Goal: Task Accomplishment & Management: Manage account settings

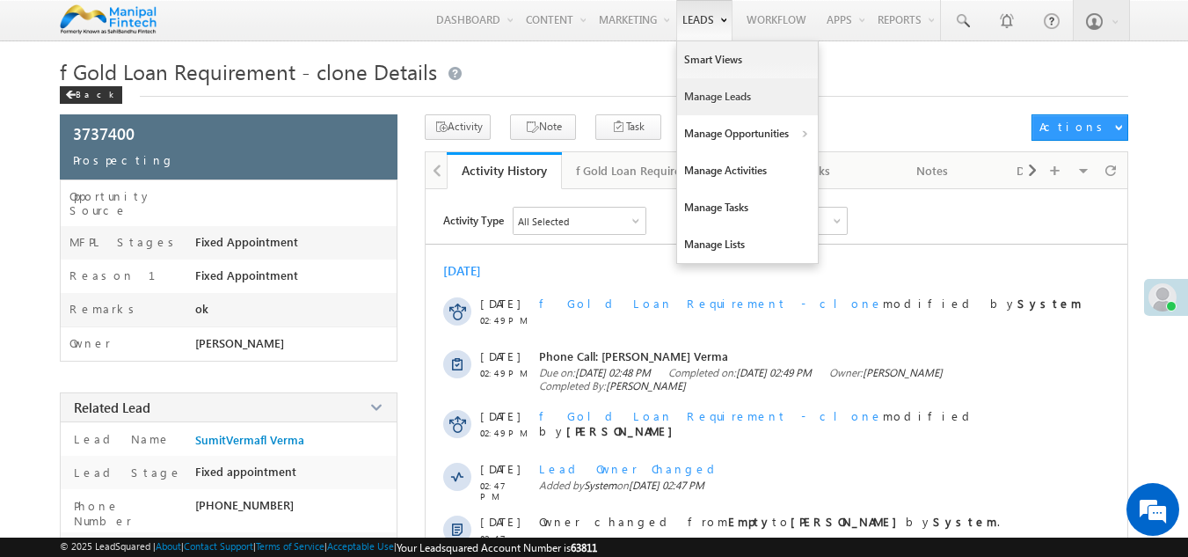
click at [711, 96] on link "Manage Leads" at bounding box center [747, 96] width 141 height 37
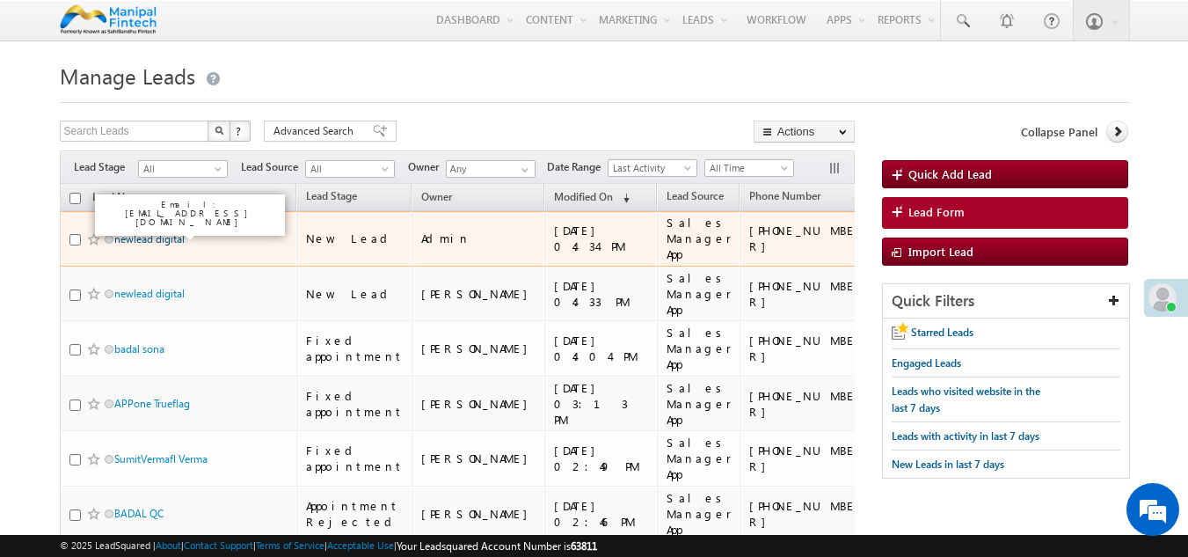
click at [147, 232] on link "newlead digital" at bounding box center [149, 238] width 70 height 13
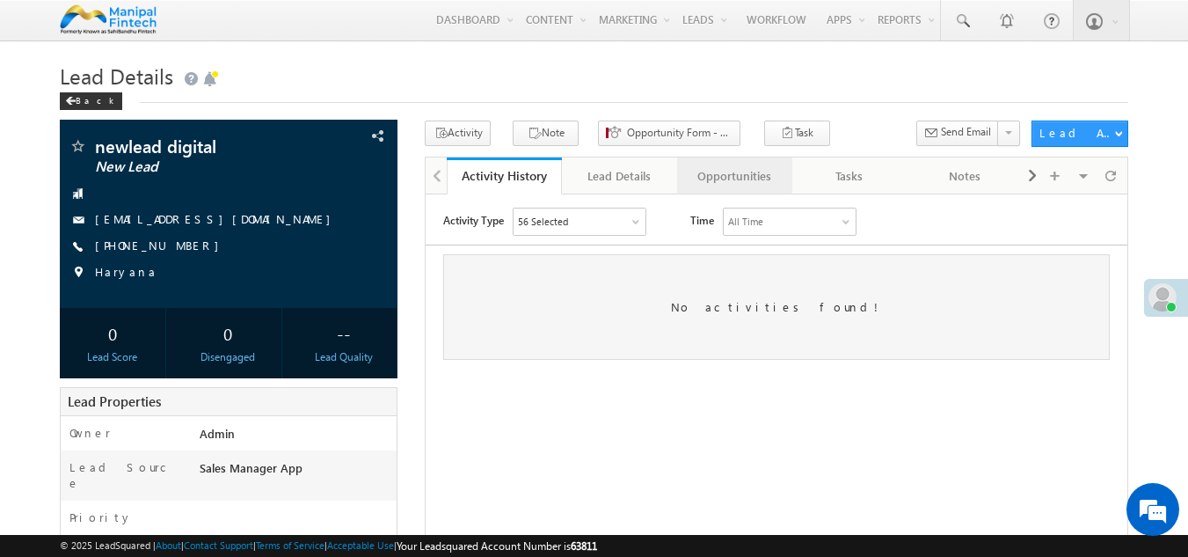
click at [728, 191] on link "Opportunities" at bounding box center [734, 175] width 115 height 37
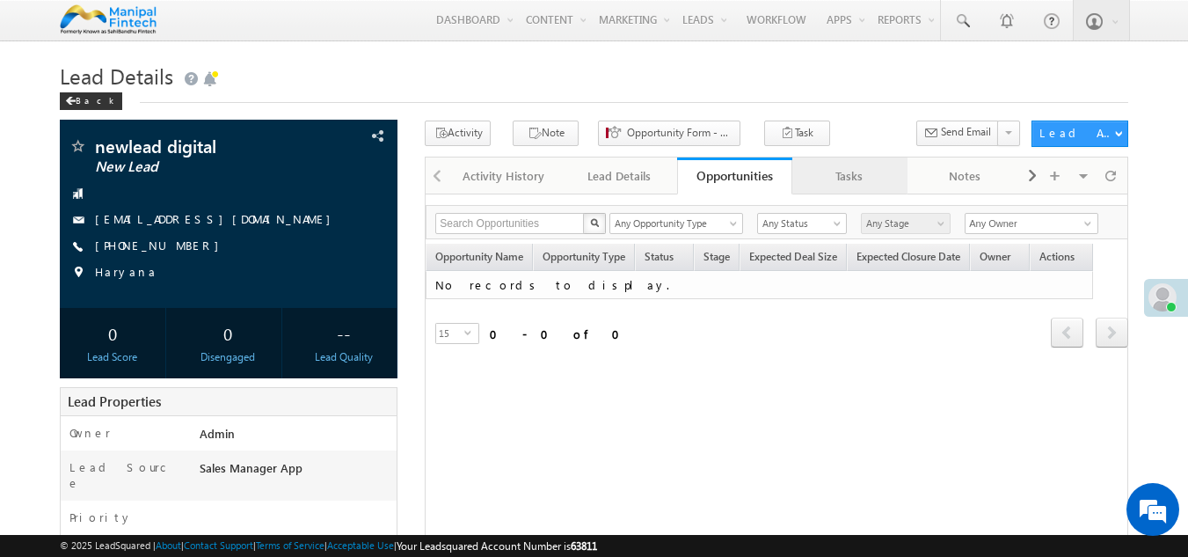
click at [833, 186] on div "Tasks" at bounding box center [848, 175] width 85 height 21
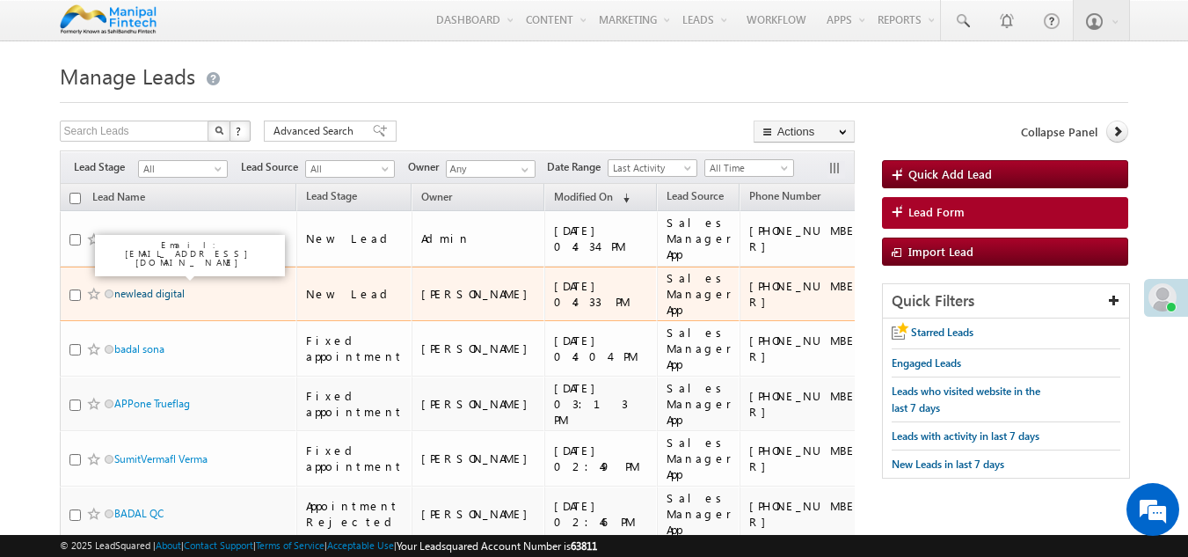
click at [144, 287] on link "newlead digital" at bounding box center [149, 293] width 70 height 13
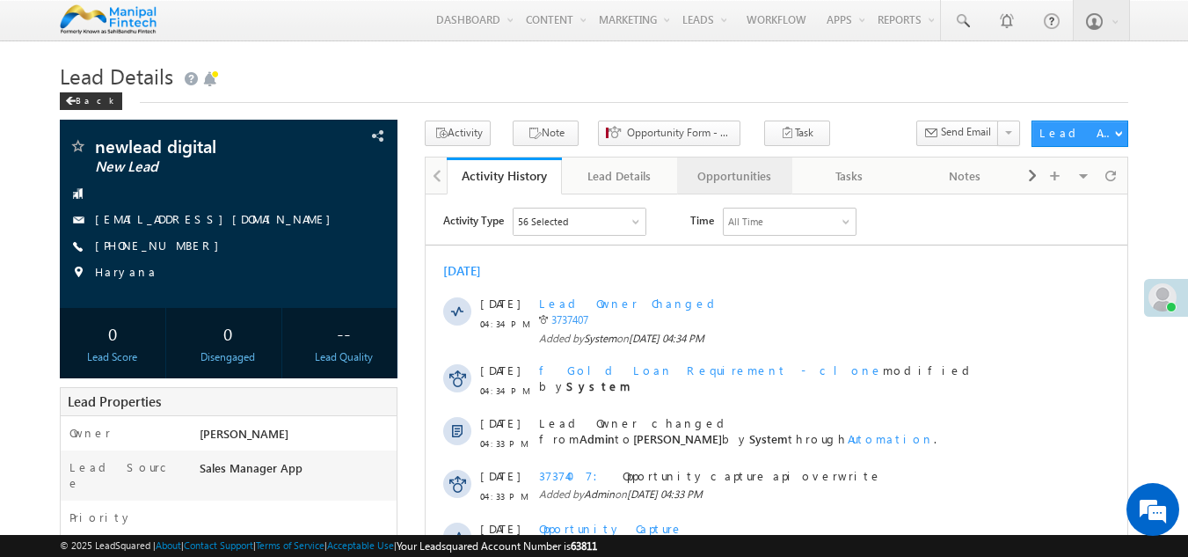
click at [747, 184] on div "Opportunities" at bounding box center [733, 175] width 85 height 21
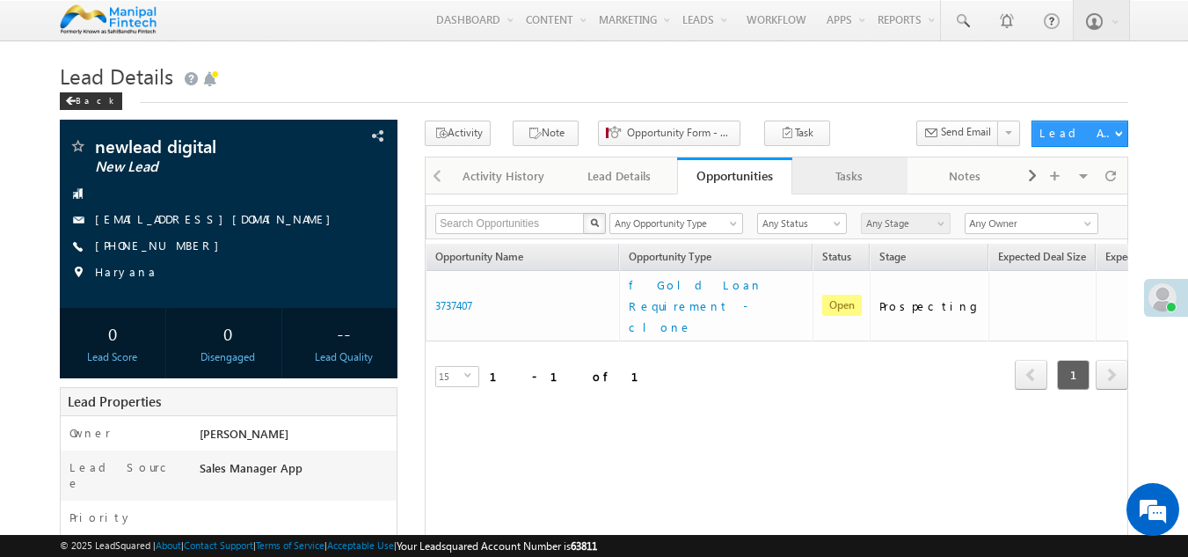
click at [833, 177] on div "Tasks" at bounding box center [848, 175] width 85 height 21
